Goal: Transaction & Acquisition: Register for event/course

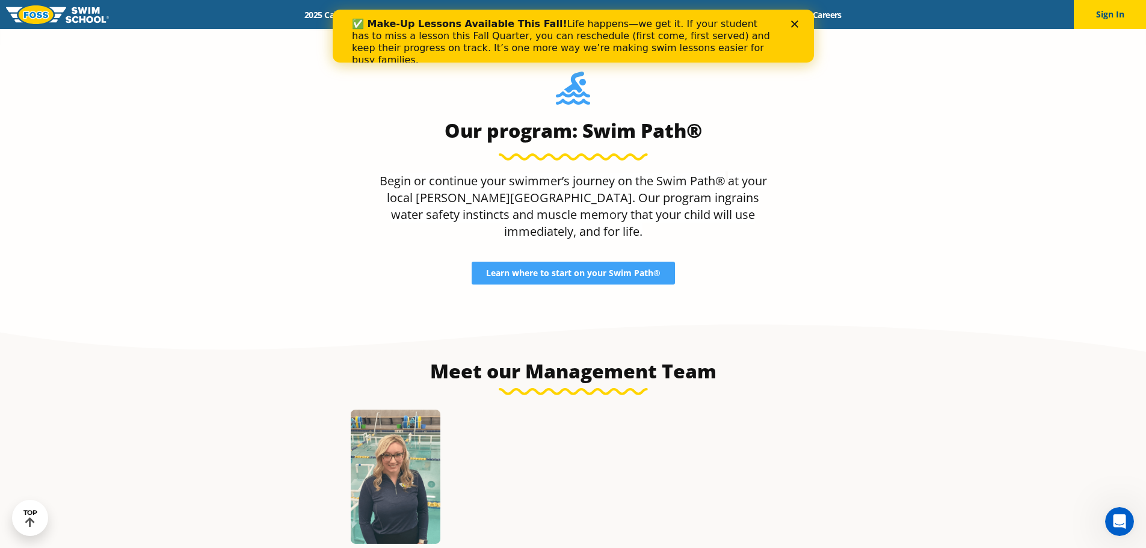
scroll to position [1323, 0]
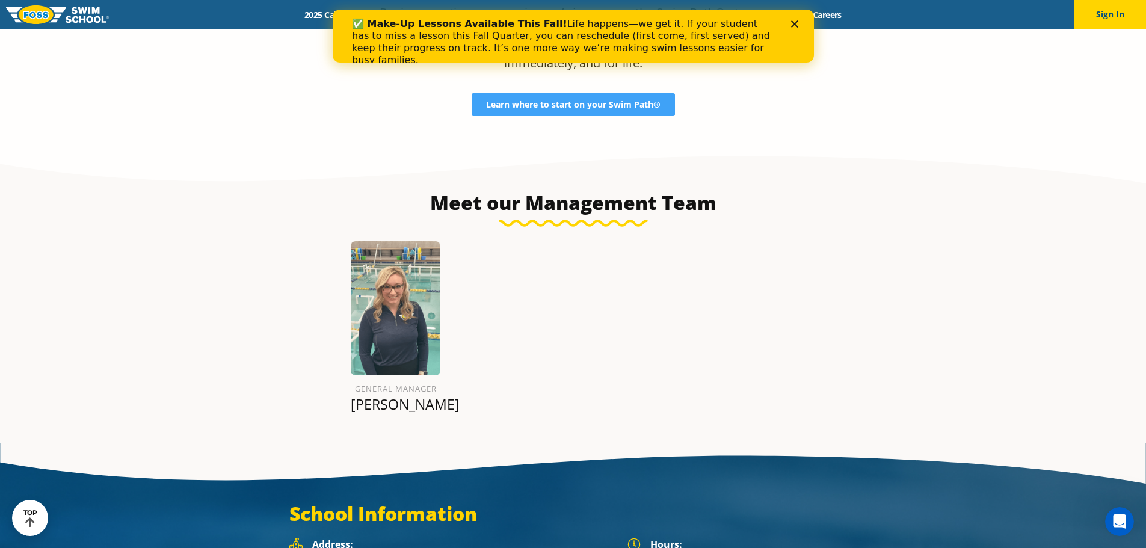
click at [393, 252] on img at bounding box center [396, 308] width 90 height 134
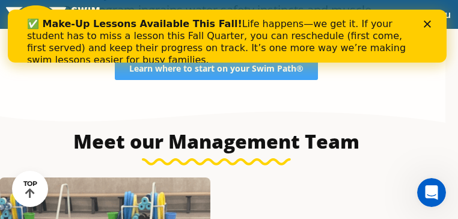
scroll to position [1238, 0]
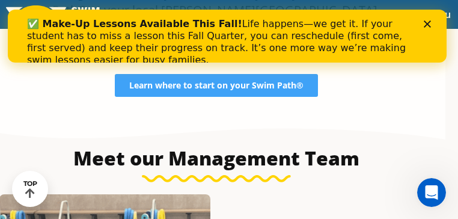
click at [431, 26] on icon "Close" at bounding box center [427, 23] width 7 height 7
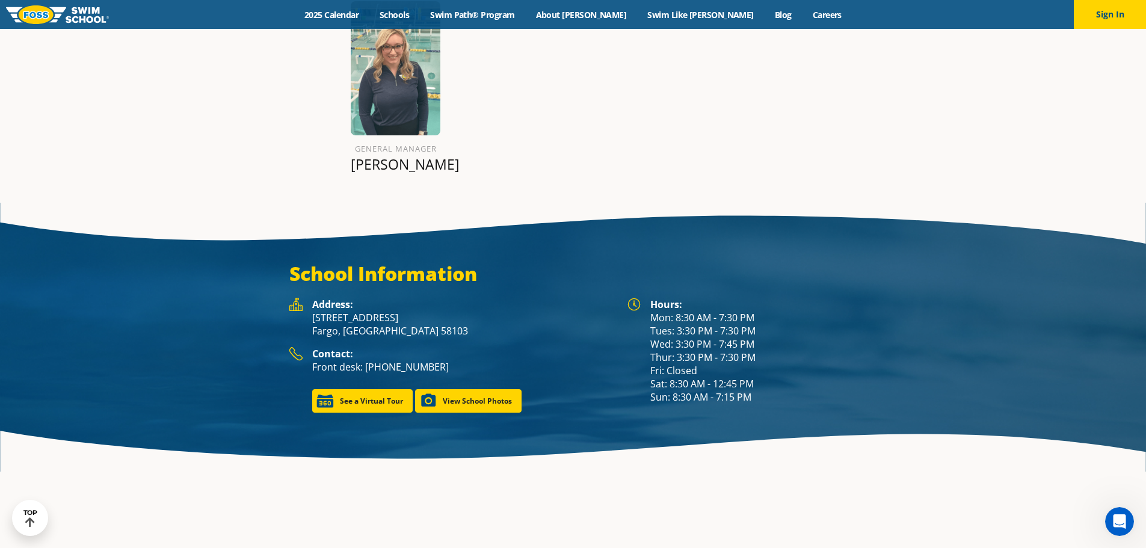
scroll to position [1508, 0]
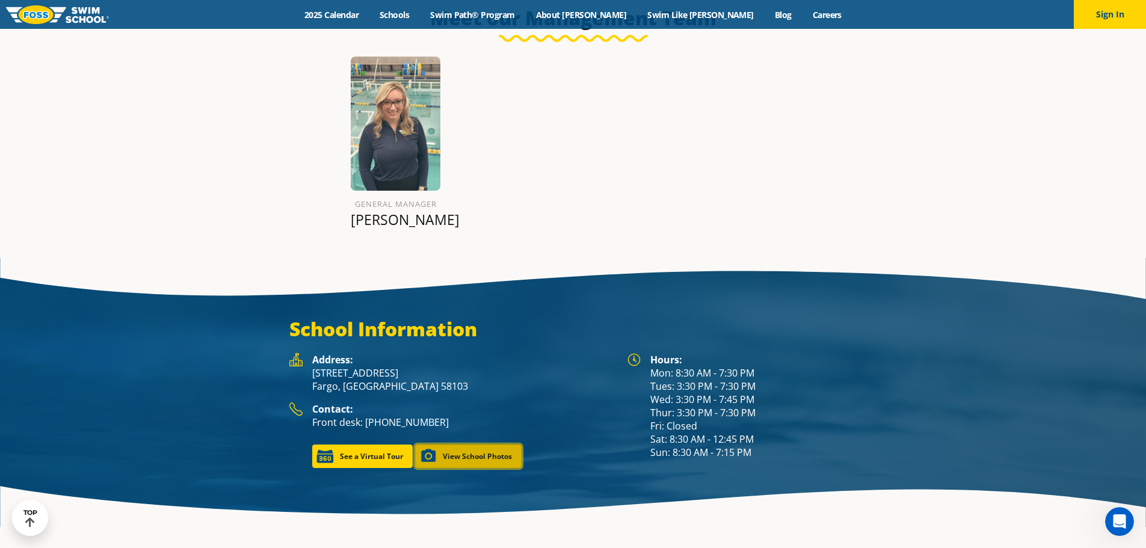
click at [475, 445] on link "View School Photos" at bounding box center [468, 456] width 106 height 23
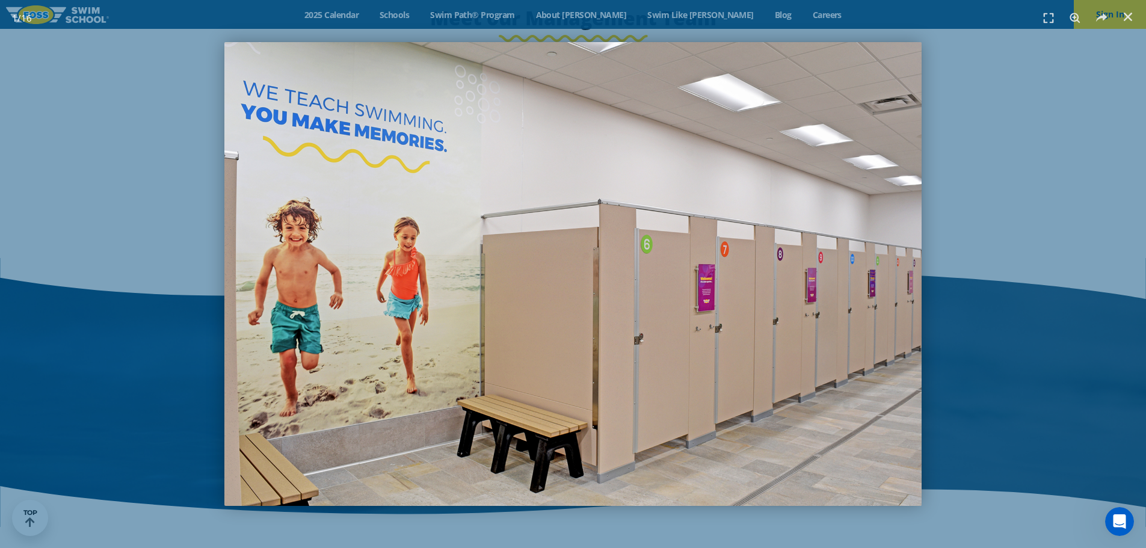
click at [1059, 268] on div "1 / 16" at bounding box center [573, 274] width 1062 height 464
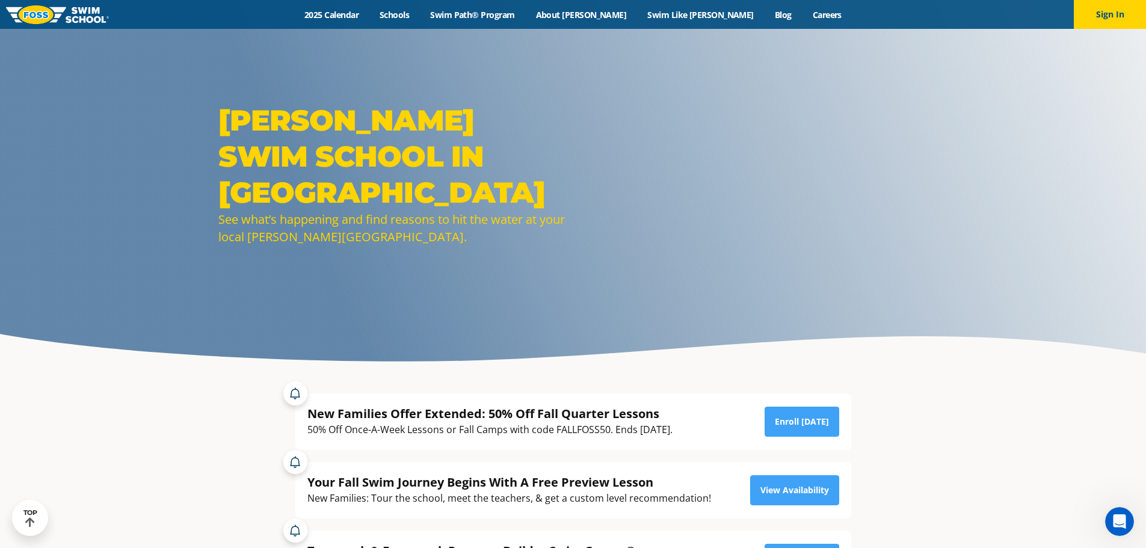
scroll to position [0, 0]
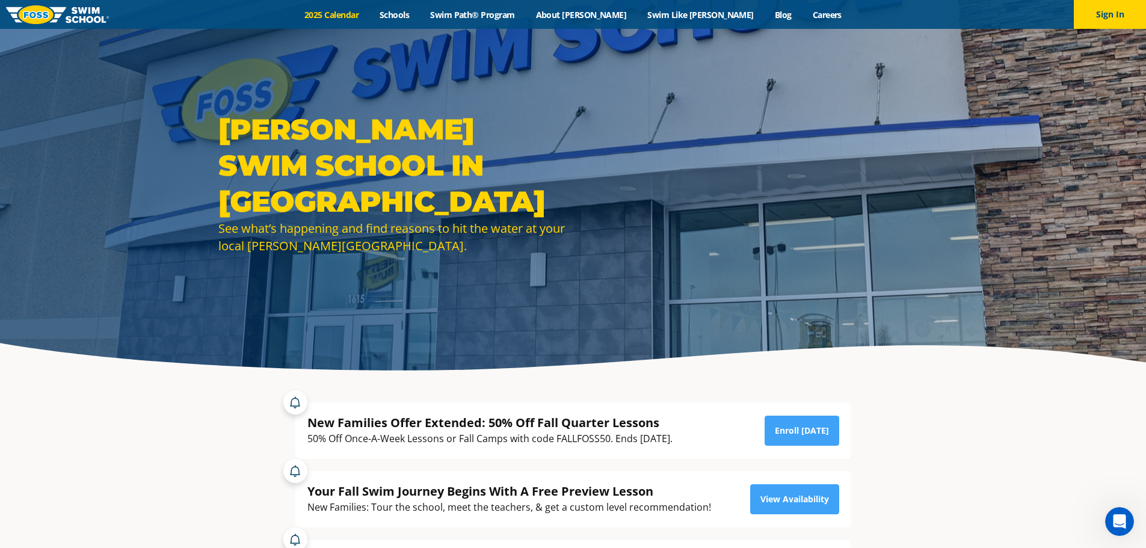
click at [369, 14] on link "2025 Calendar" at bounding box center [331, 14] width 75 height 11
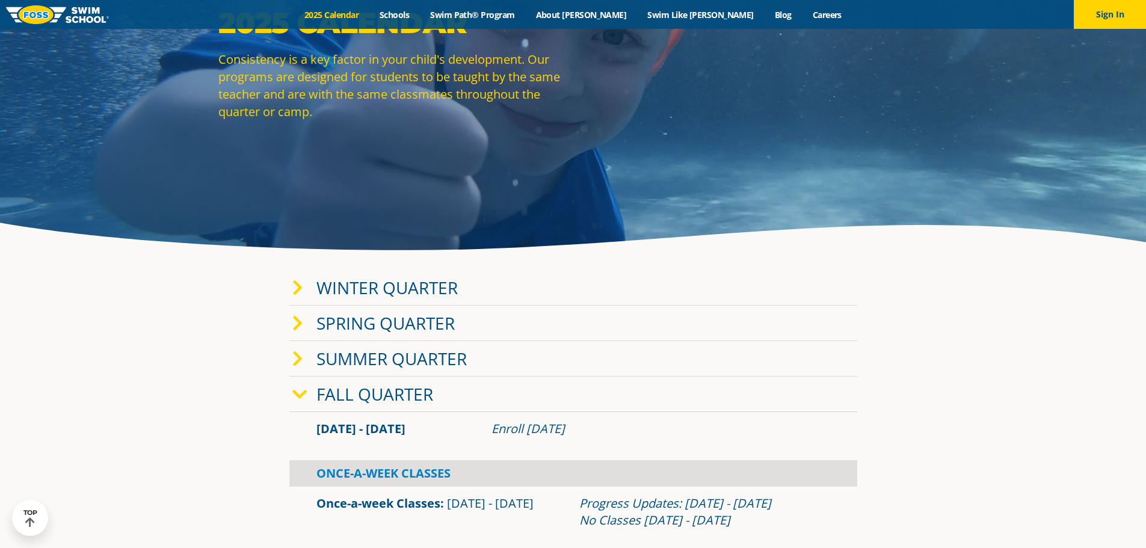
scroll to position [120, 0]
click at [288, 288] on div "Winter Quarter Jan 2 - Mar 12 Enroll Nov 12, 2024 Once-A-Week Classes Once-a-we…" at bounding box center [573, 475] width 580 height 422
click at [297, 286] on icon at bounding box center [297, 288] width 11 height 17
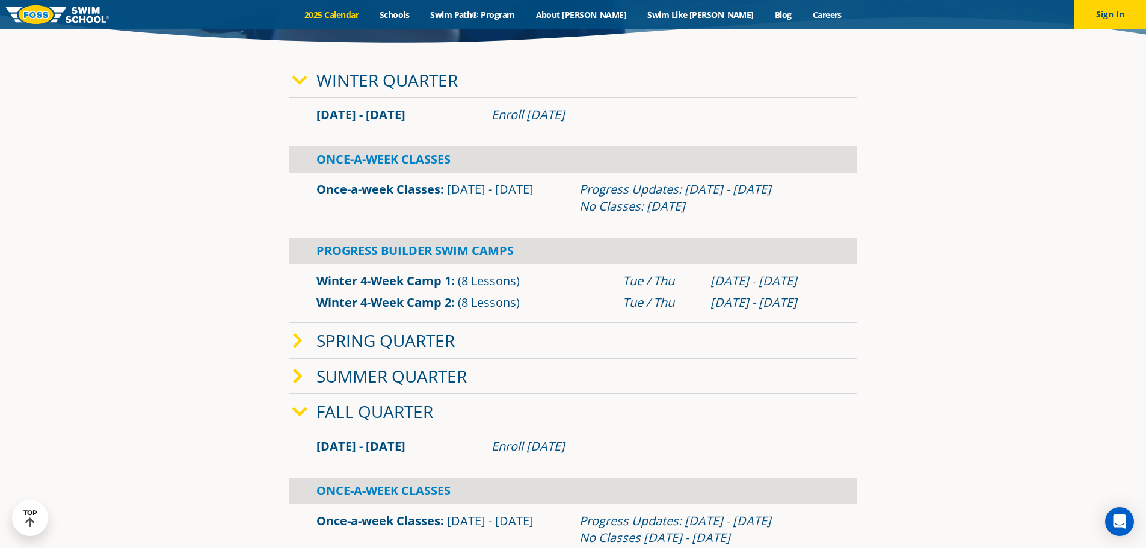
scroll to position [301, 0]
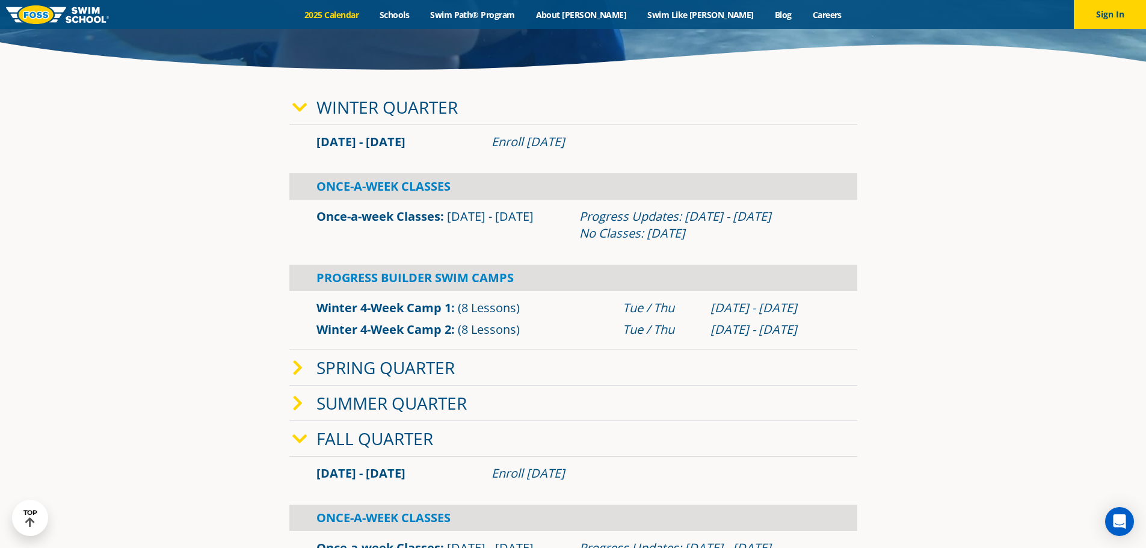
click at [369, 357] on link "Spring Quarter" at bounding box center [385, 367] width 138 height 23
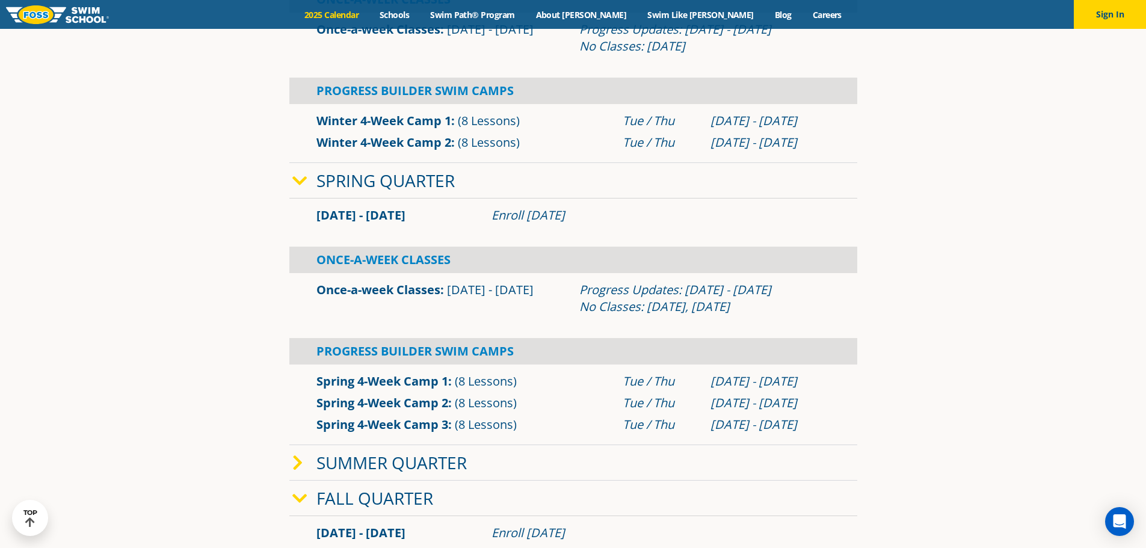
scroll to position [481, 0]
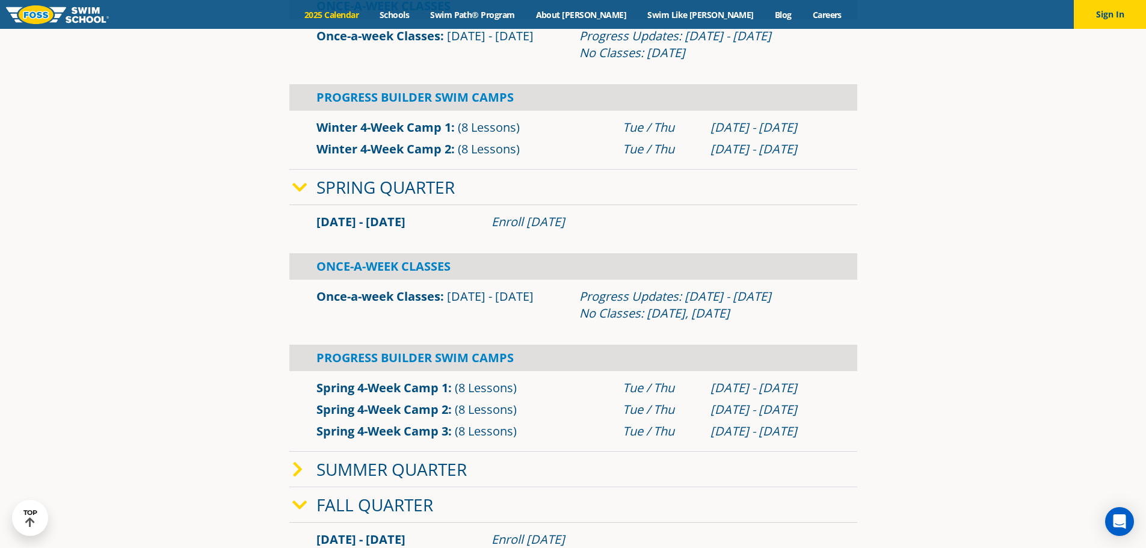
click at [390, 180] on link "Spring Quarter" at bounding box center [385, 187] width 138 height 23
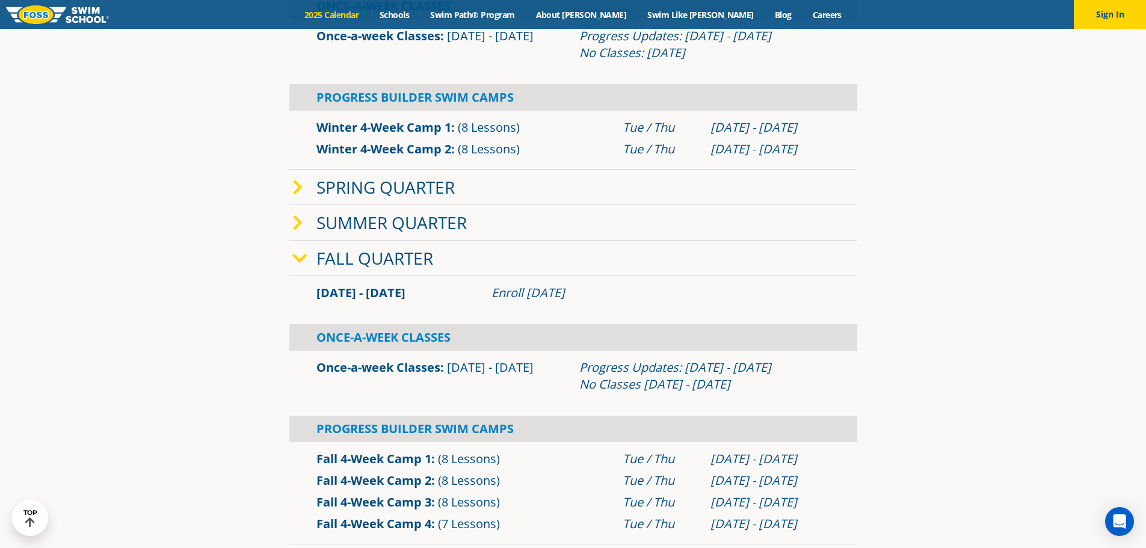
click at [394, 223] on link "Summer Quarter" at bounding box center [391, 222] width 150 height 23
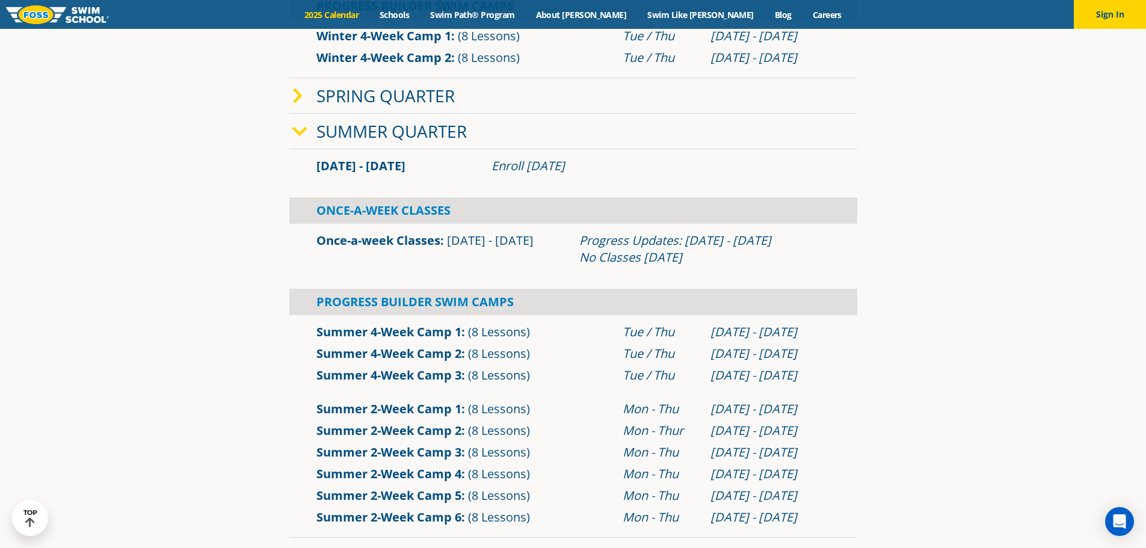
scroll to position [602, 0]
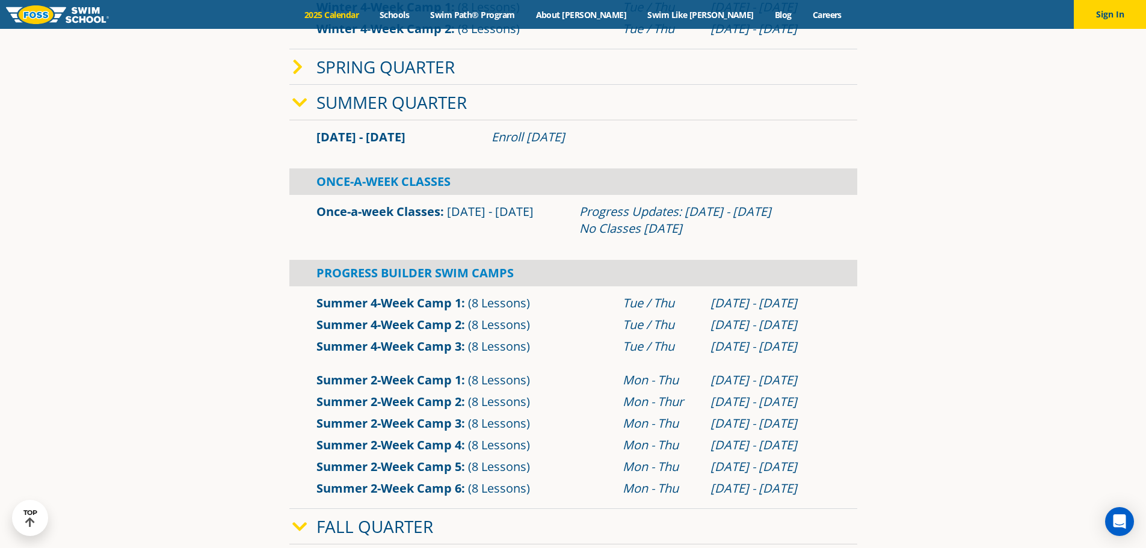
click at [309, 106] on span at bounding box center [304, 102] width 24 height 17
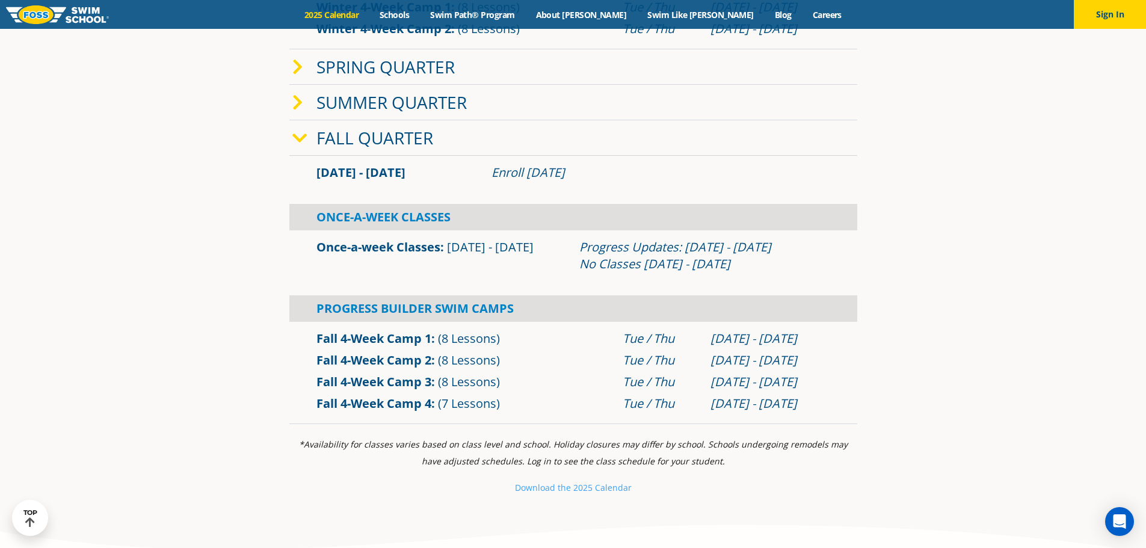
click at [429, 99] on link "Summer Quarter" at bounding box center [391, 102] width 150 height 23
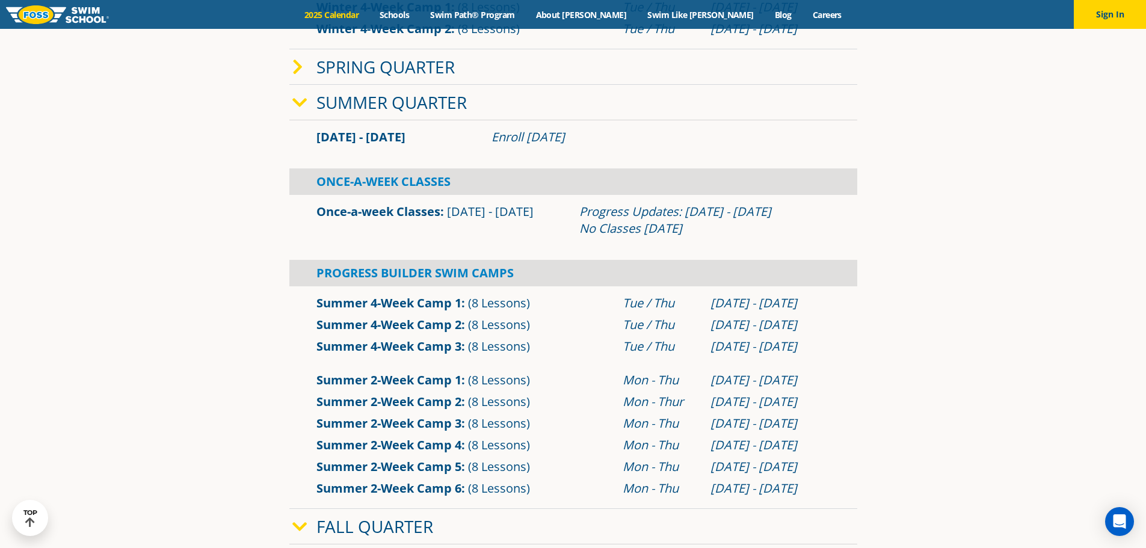
click at [298, 99] on icon at bounding box center [299, 102] width 15 height 17
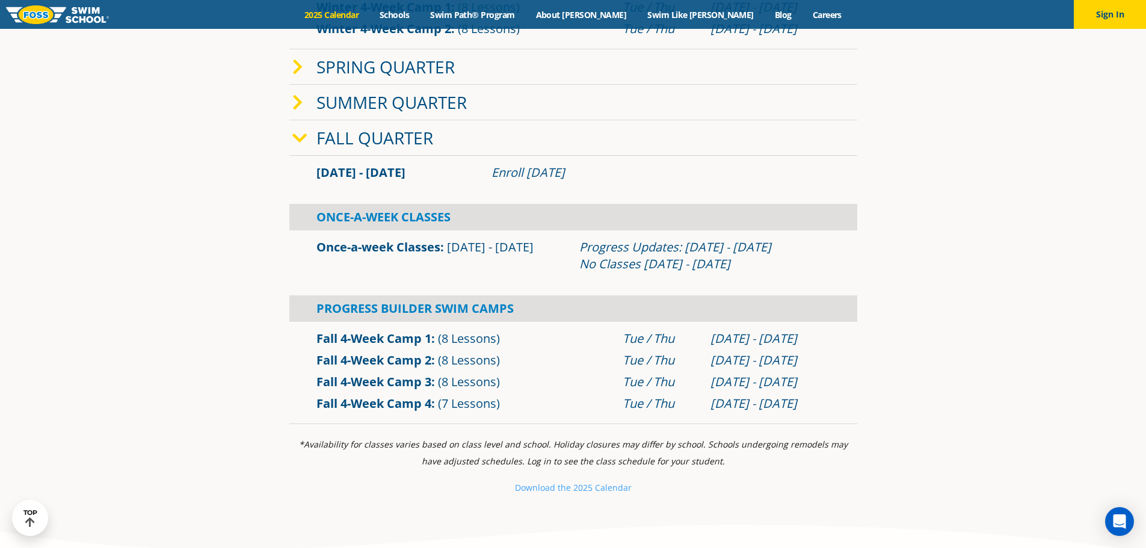
drag, startPoint x: 313, startPoint y: 145, endPoint x: 286, endPoint y: 144, distance: 27.7
click at [313, 145] on span at bounding box center [304, 137] width 24 height 17
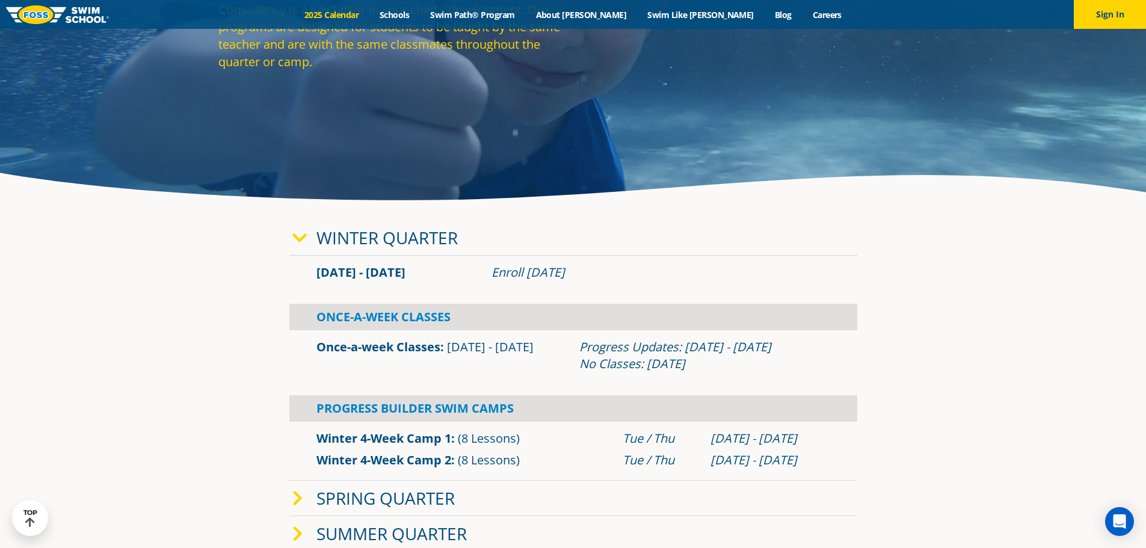
scroll to position [0, 0]
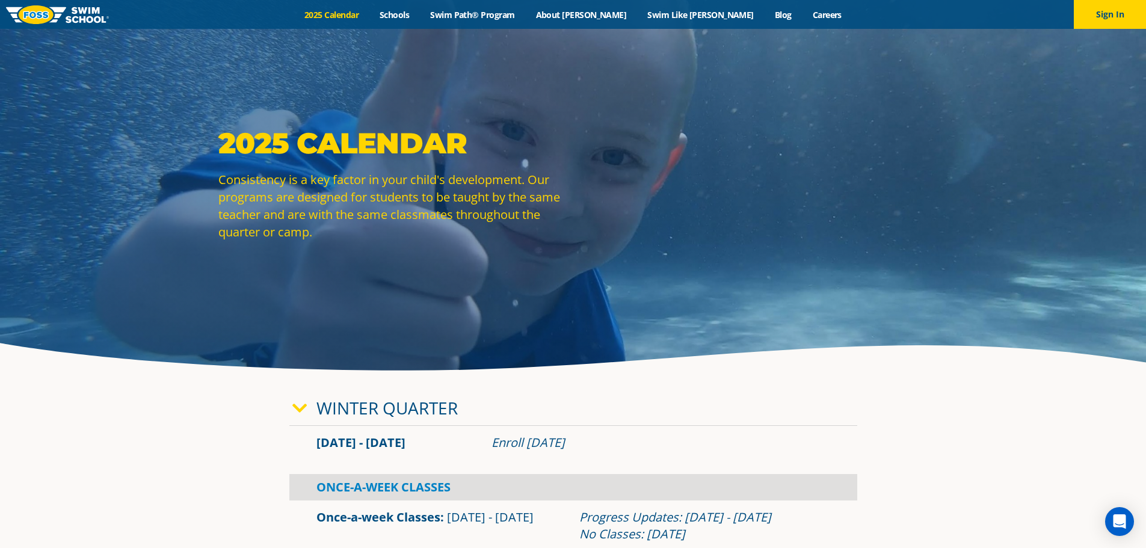
click at [292, 414] on icon at bounding box center [299, 408] width 15 height 17
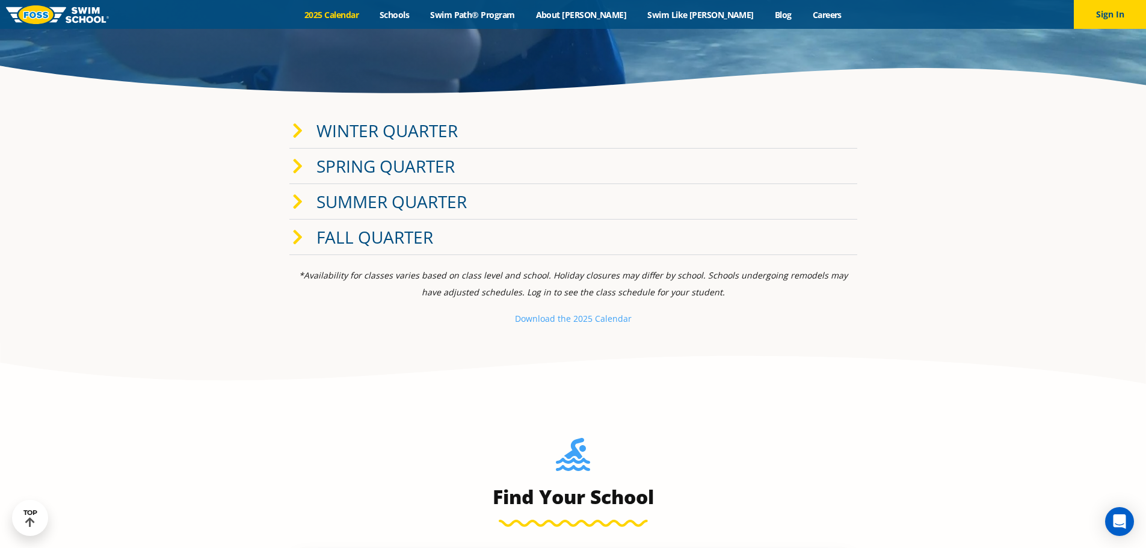
scroll to position [301, 0]
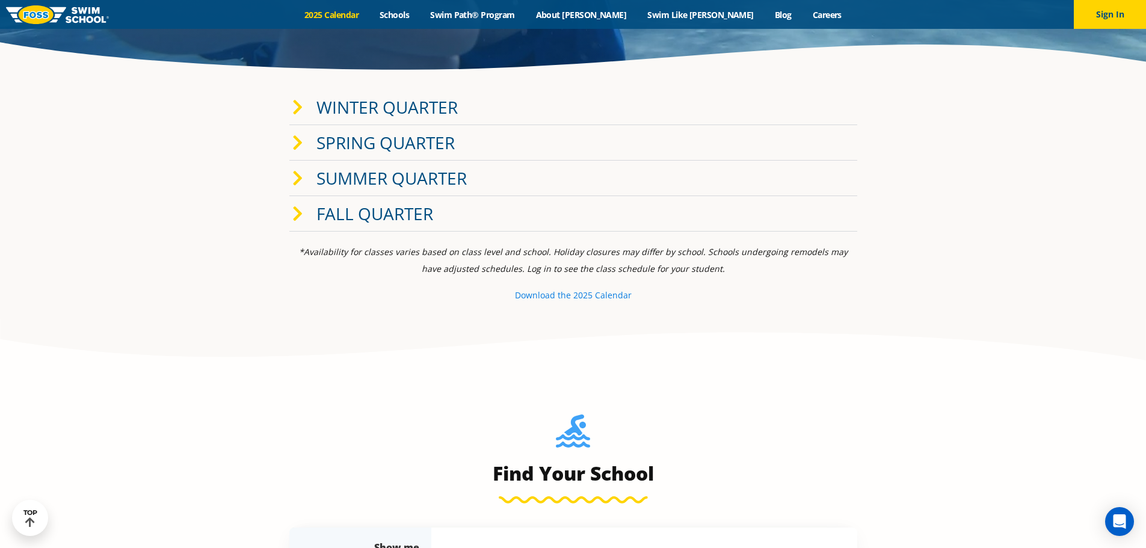
click at [594, 294] on small "e 2025 Calendar" at bounding box center [599, 294] width 66 height 11
click at [1130, 11] on button "Sign In" at bounding box center [1110, 14] width 72 height 29
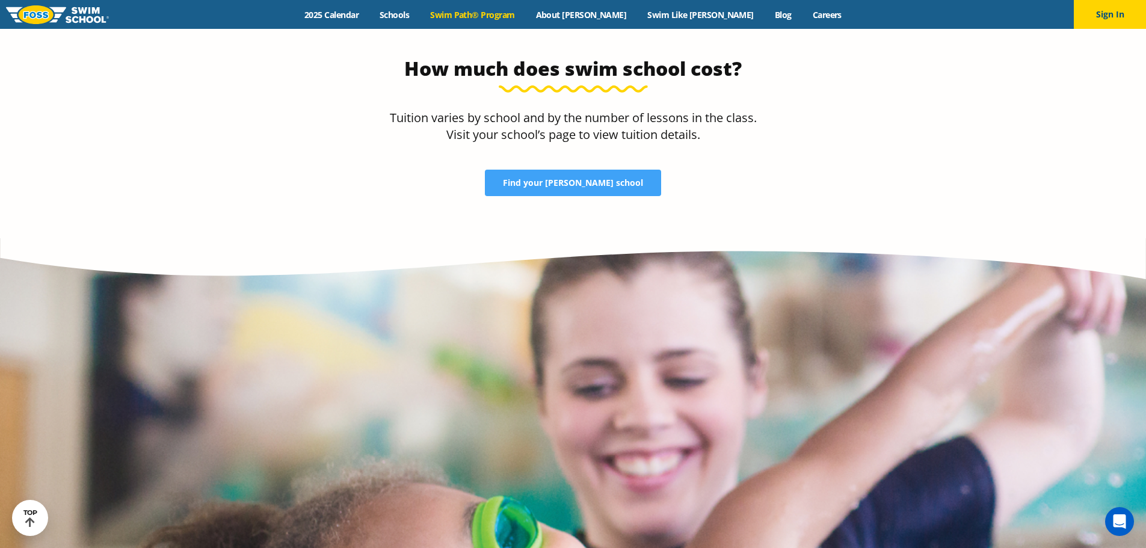
scroll to position [2406, 0]
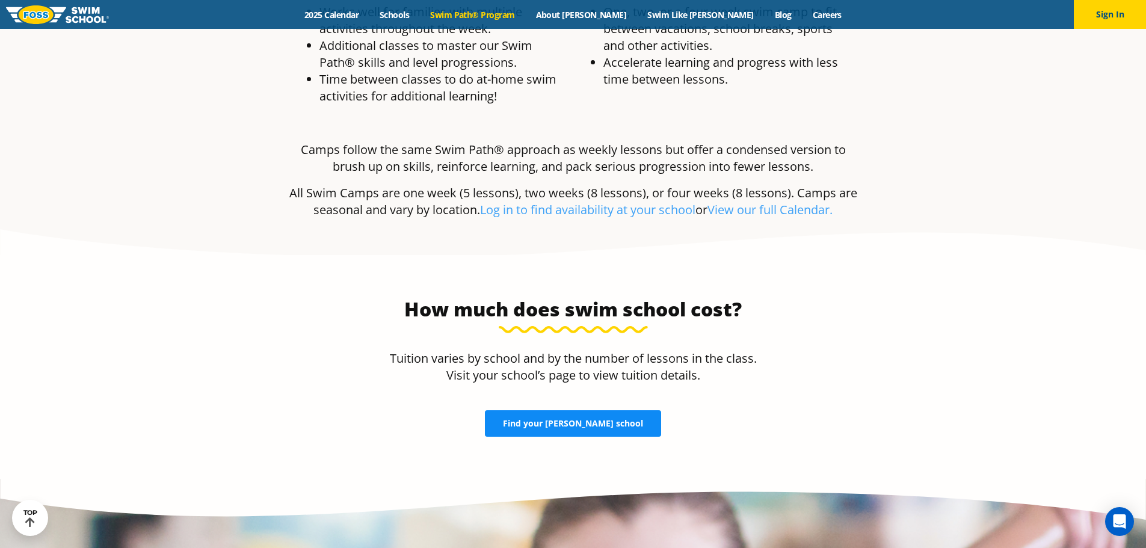
click at [577, 419] on span "Find your FOSS school" at bounding box center [573, 423] width 140 height 8
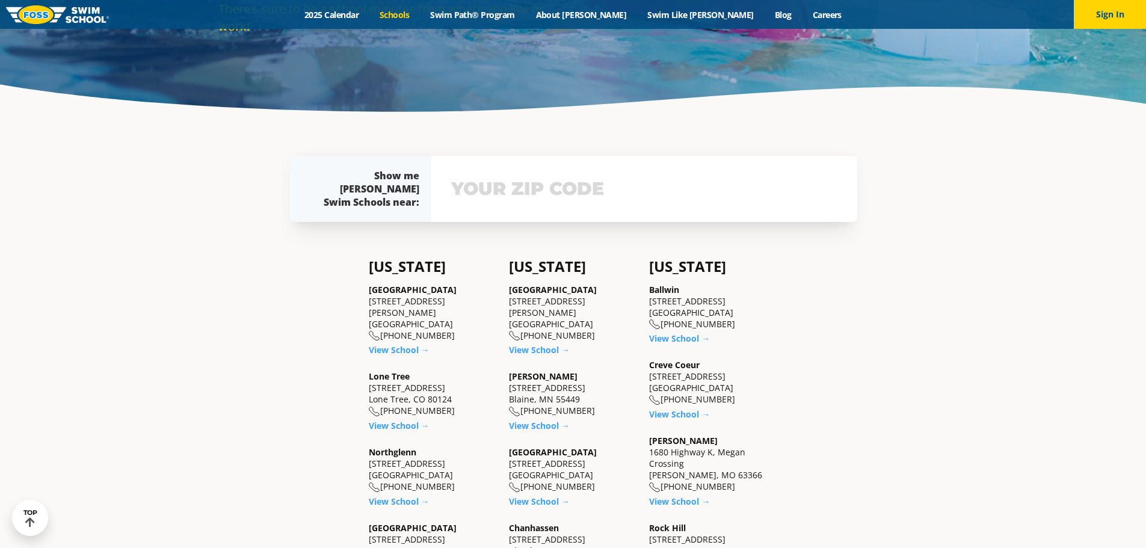
click at [533, 214] on div "View school & class schedule" at bounding box center [644, 189] width 426 height 66
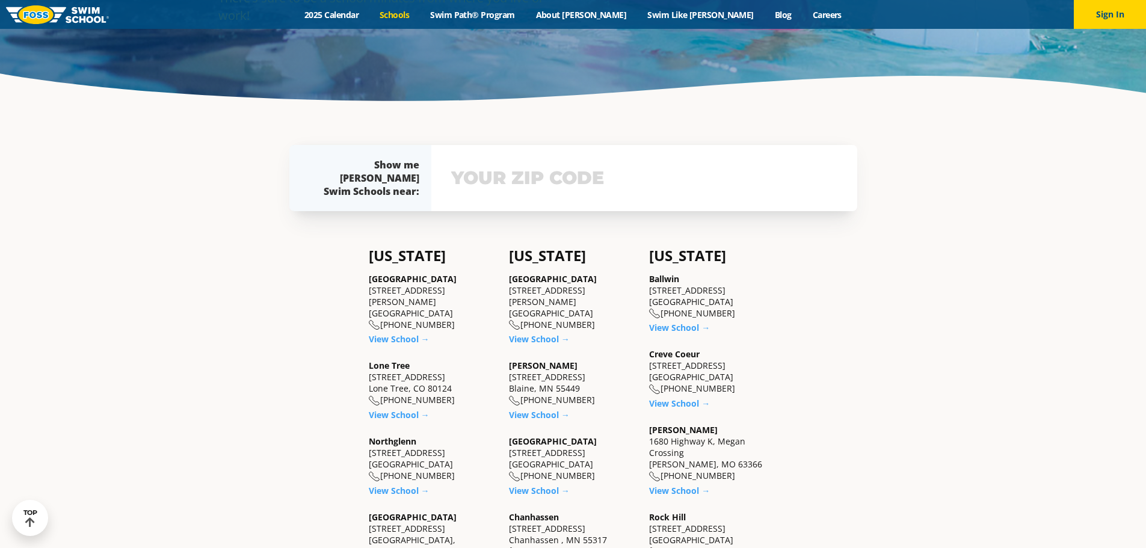
scroll to position [354, 0]
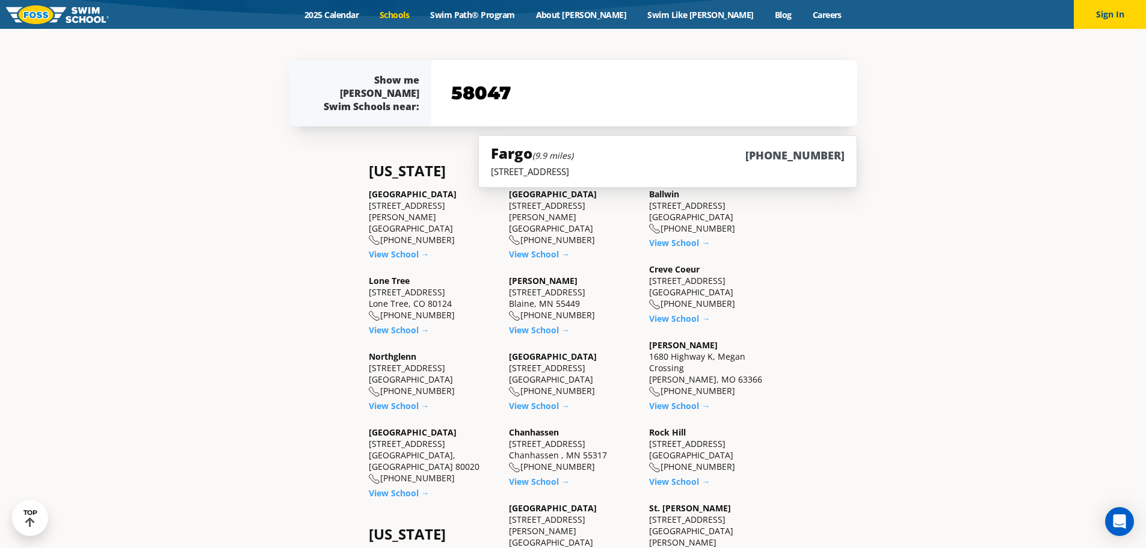
type input "58047"
click at [553, 153] on small "(9.9 miles)" at bounding box center [552, 155] width 41 height 11
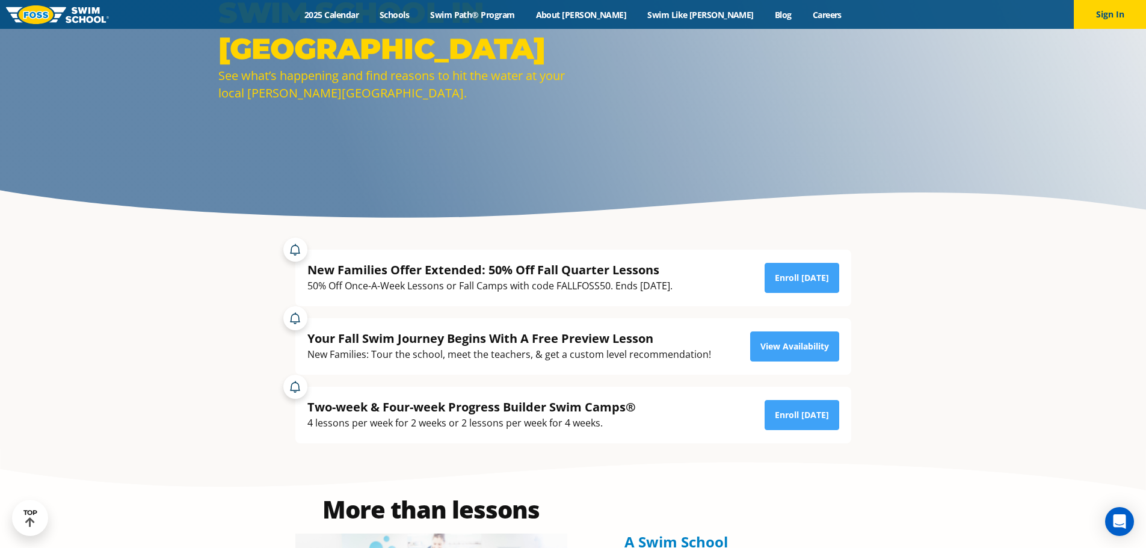
scroll to position [180, 0]
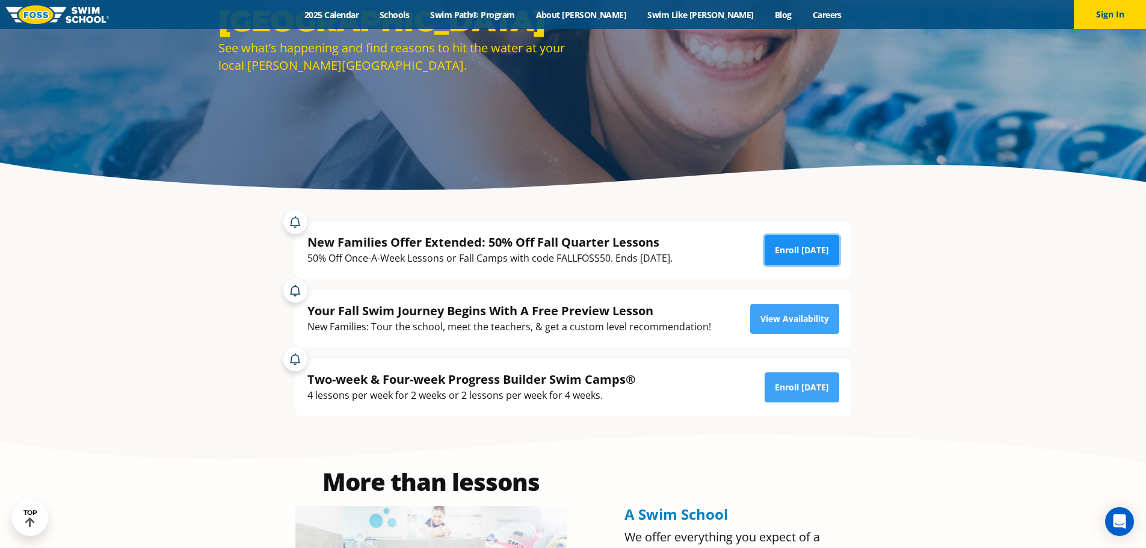
click at [812, 244] on link "Enroll Today" at bounding box center [802, 250] width 75 height 30
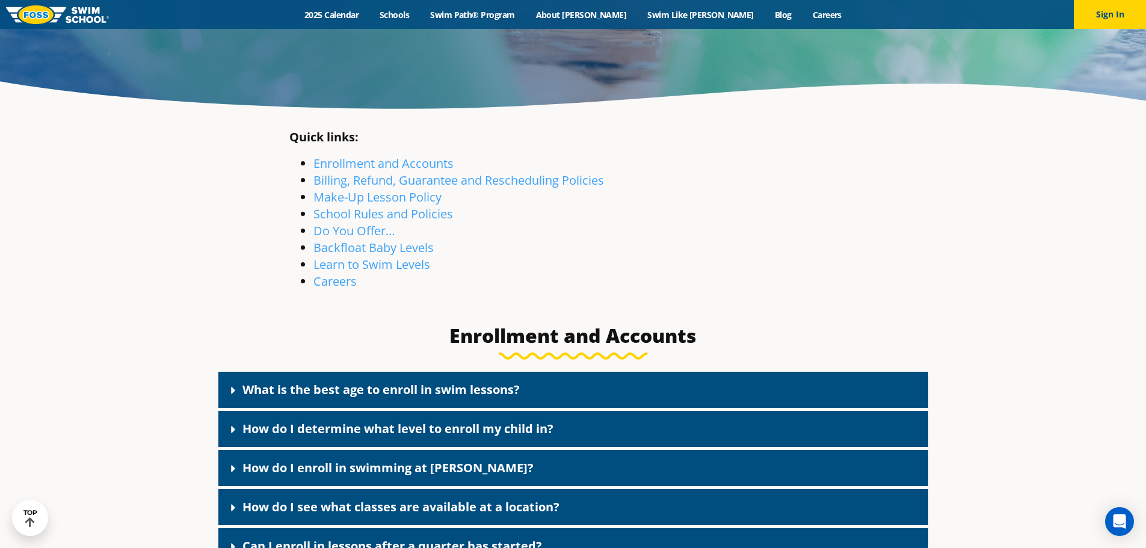
scroll to position [241, 0]
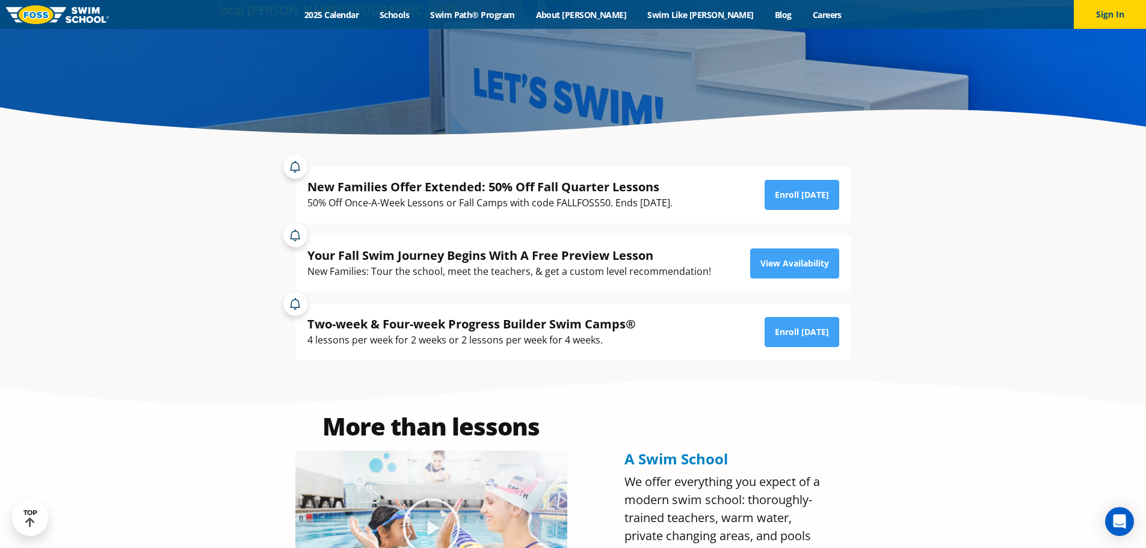
scroll to position [241, 0]
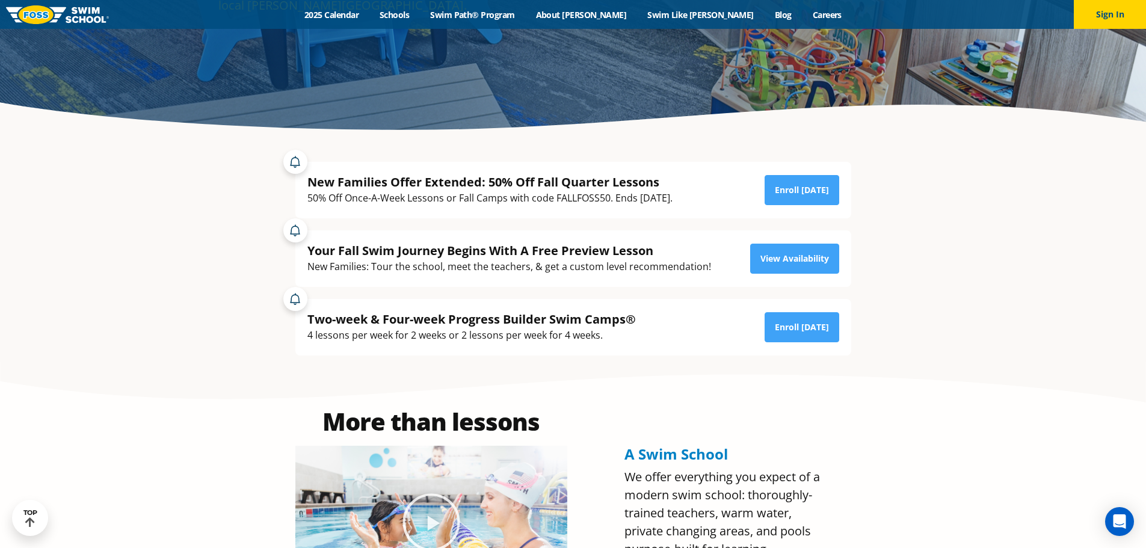
click at [421, 313] on div "Two-week & Four-week Progress Builder Swim Camps®" at bounding box center [471, 319] width 328 height 16
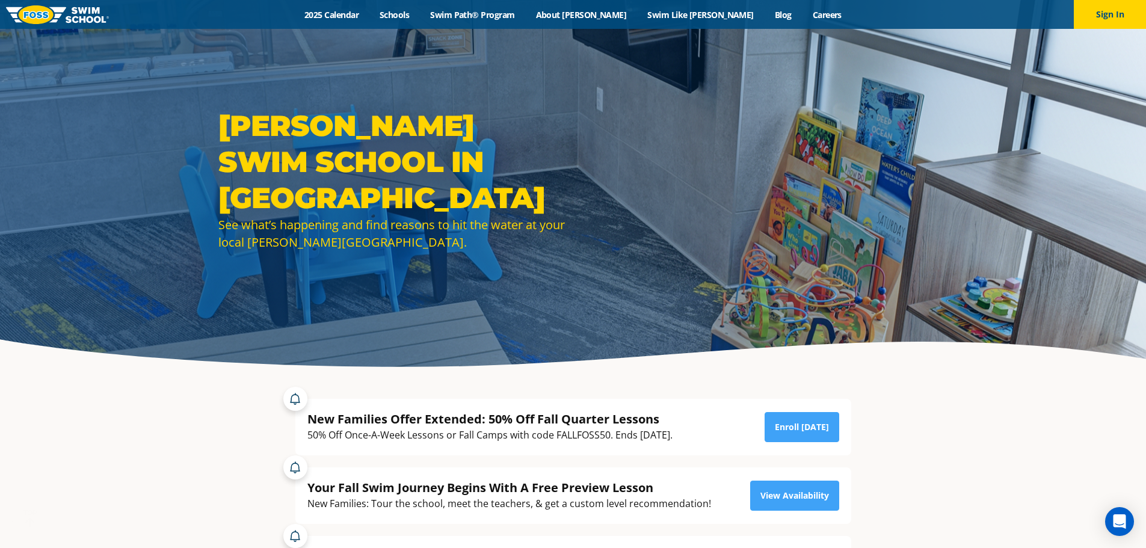
scroll to position [60, 0]
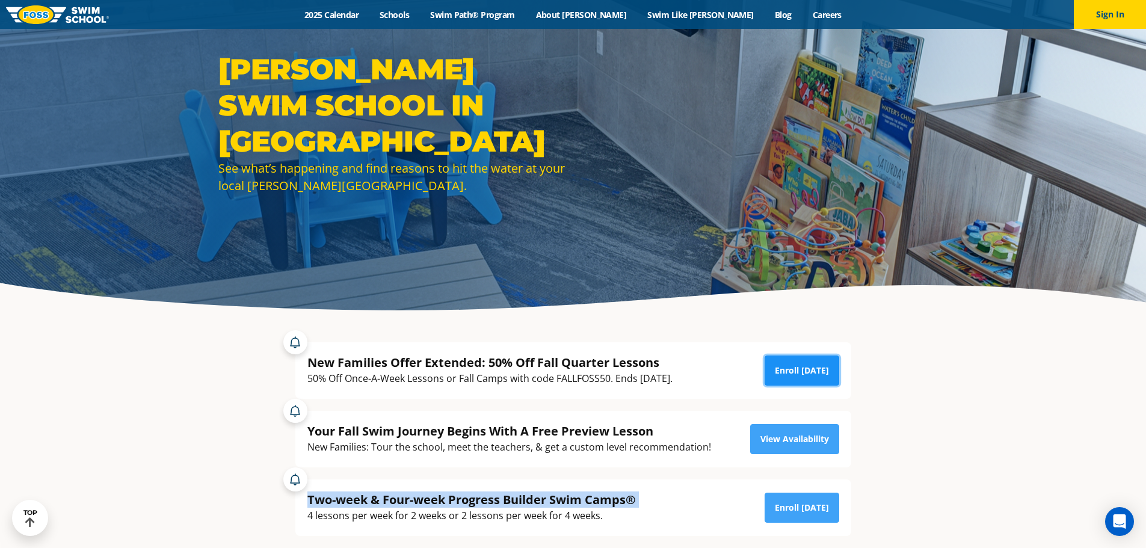
click at [798, 360] on link "Enroll Today" at bounding box center [802, 371] width 75 height 30
